Goal: Information Seeking & Learning: Learn about a topic

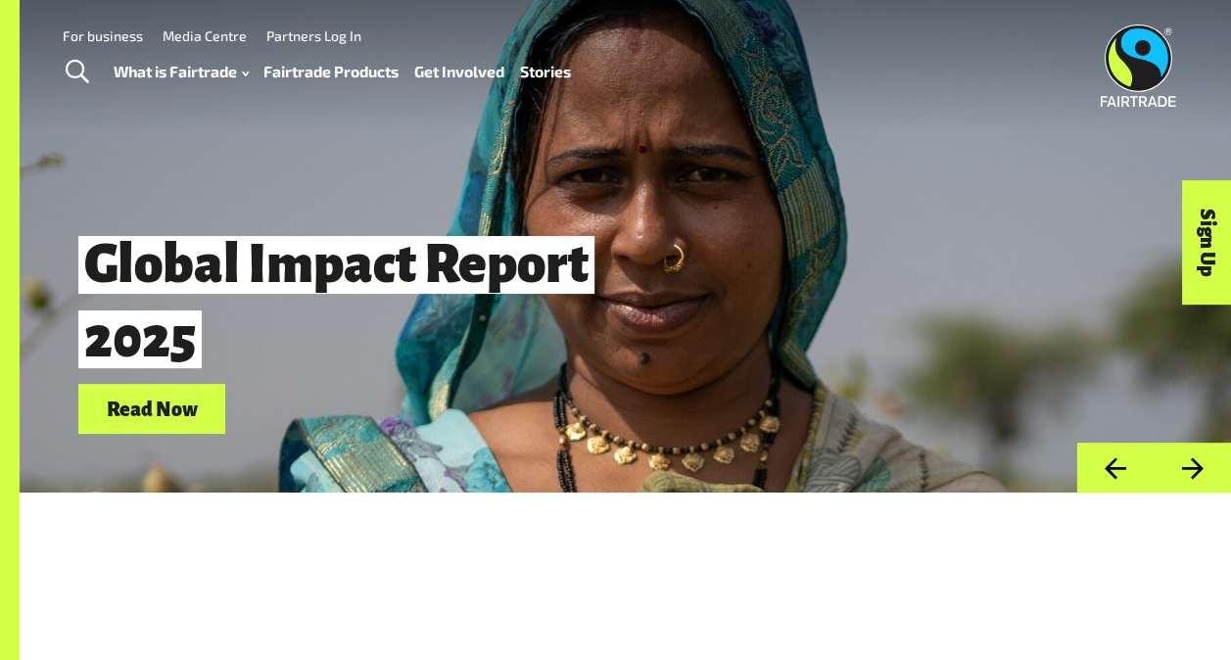
drag, startPoint x: 1036, startPoint y: 365, endPoint x: 1009, endPoint y: 344, distance: 34.9
click at [1009, 344] on div "Global Impact Report 2025 Read Now" at bounding box center [626, 328] width 1118 height 212
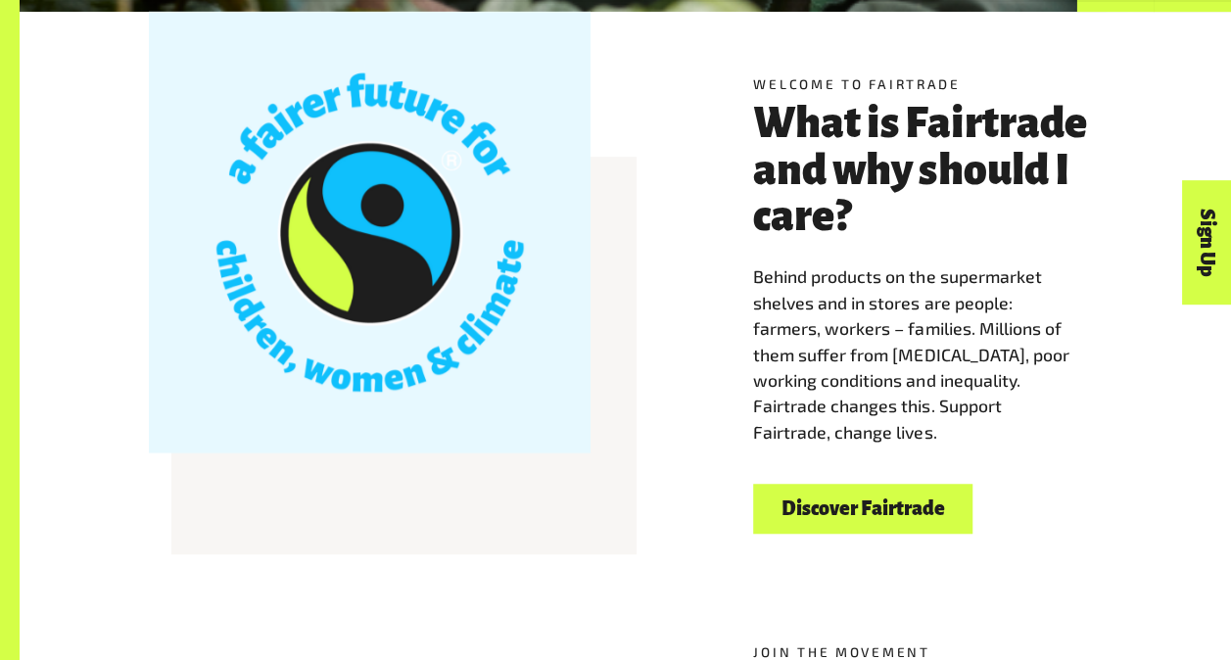
scroll to position [456, 0]
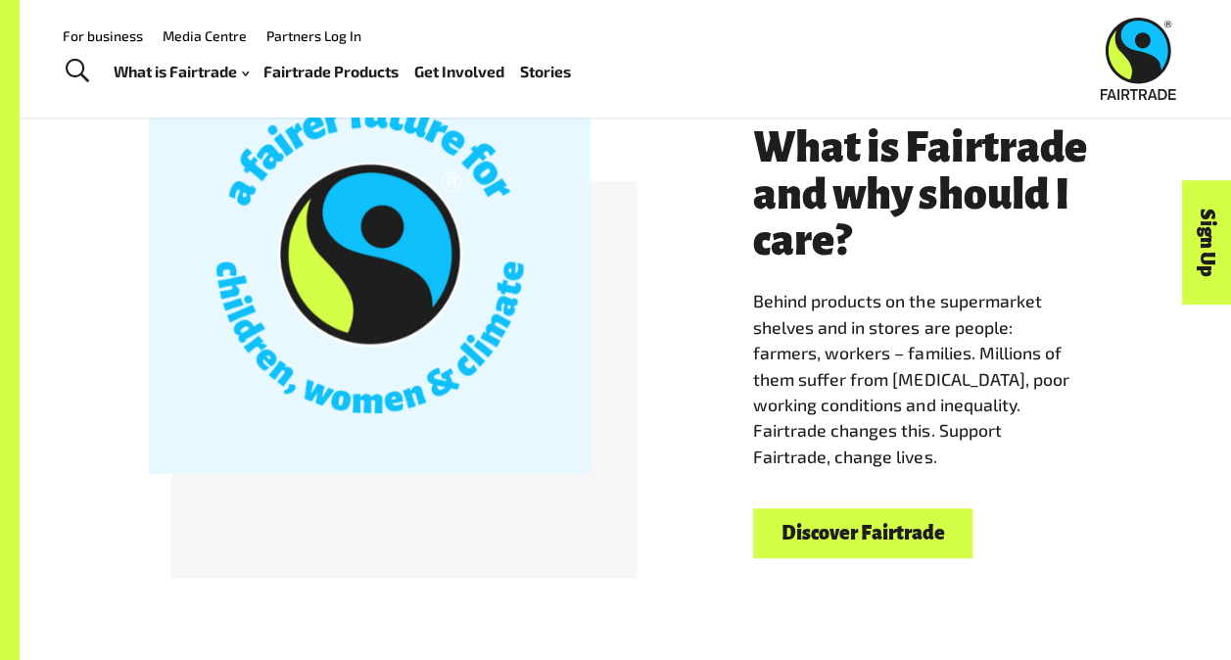
click at [946, 519] on link "Discover Fairtrade" at bounding box center [862, 533] width 219 height 50
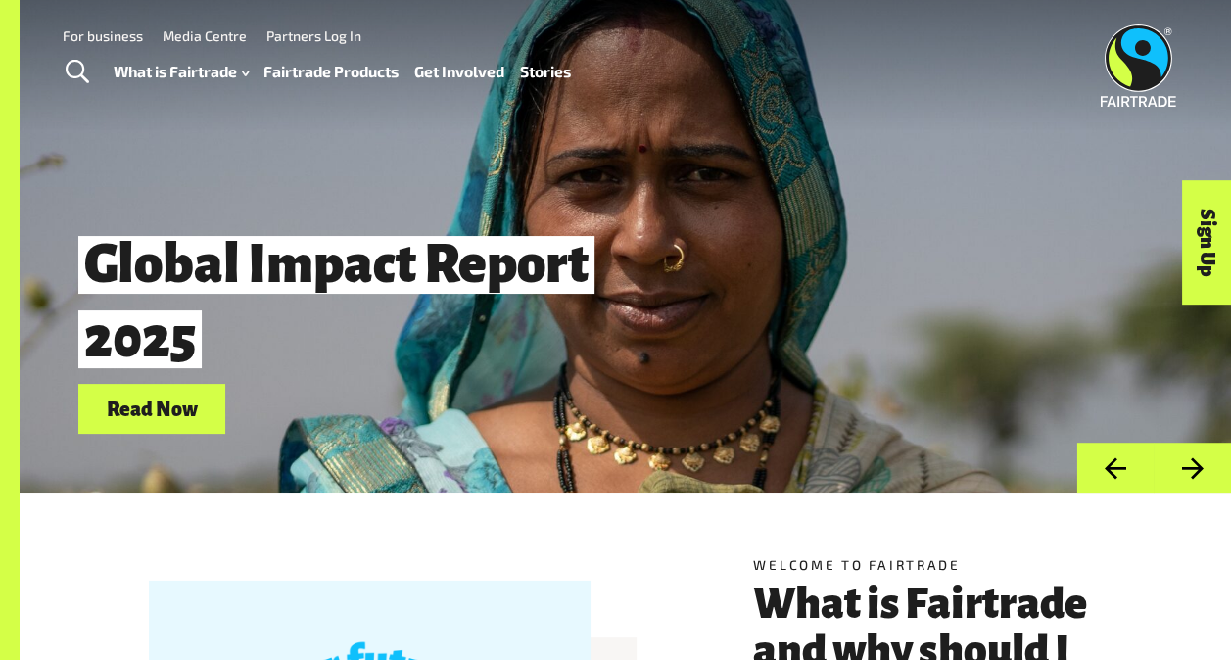
click at [373, 71] on link "Fairtrade Products" at bounding box center [331, 71] width 135 height 27
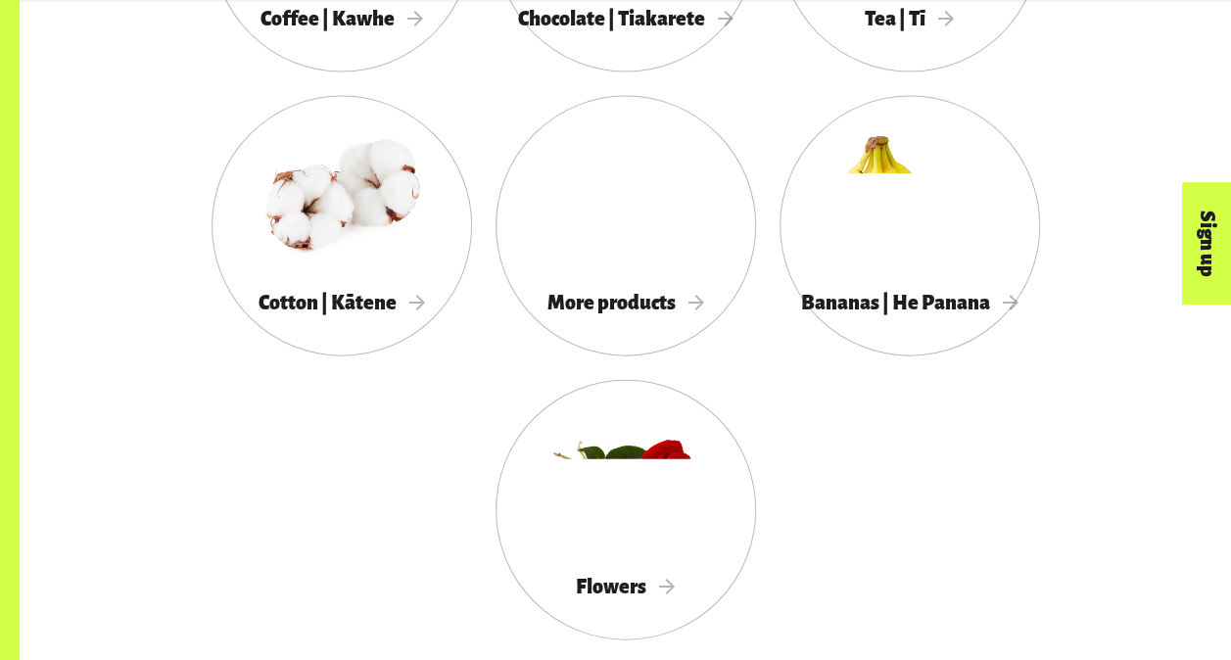
scroll to position [1959, 0]
